Goal: Contribute content

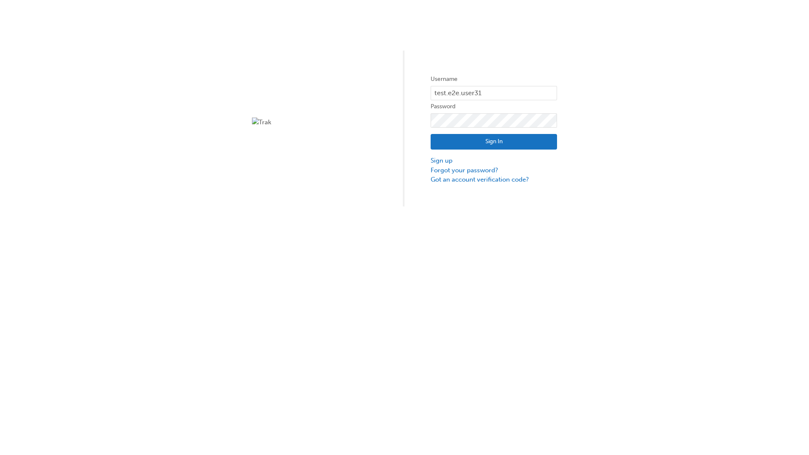
type input "test.e2e.user31"
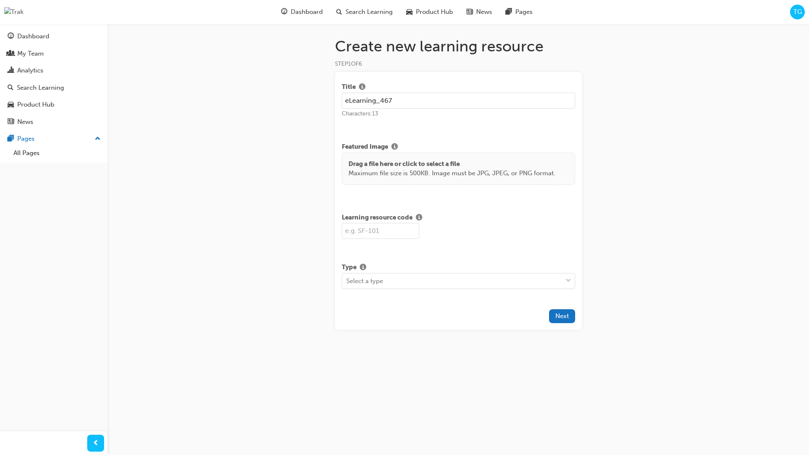
type input "eLearning_467"
type input "SF467"
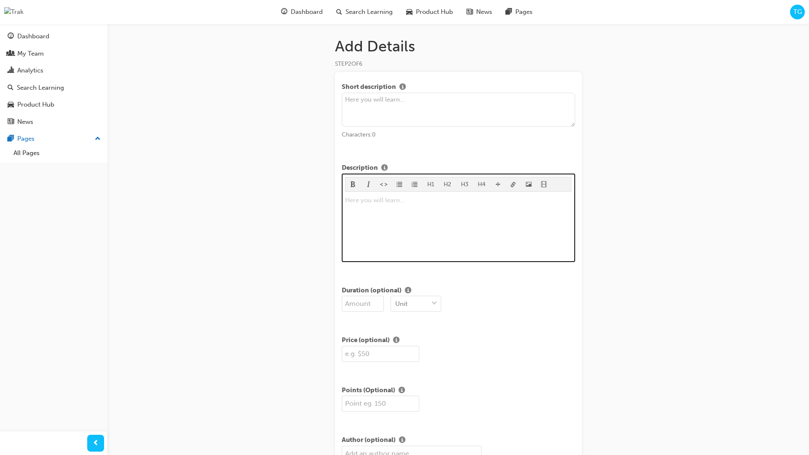
scroll to position [96, 0]
